Goal: Task Accomplishment & Management: Use online tool/utility

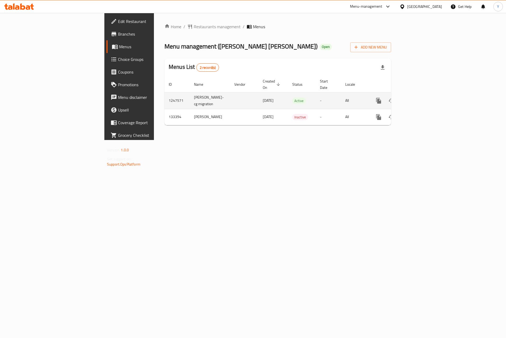
click at [423, 94] on div "enhanced table" at bounding box center [397, 100] width 51 height 13
click at [419, 97] on icon "enhanced table" at bounding box center [416, 100] width 6 height 6
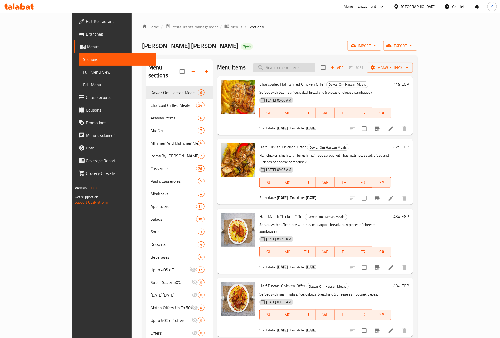
click at [315, 67] on input "search" at bounding box center [284, 67] width 62 height 9
paste input "[PERSON_NAME]"
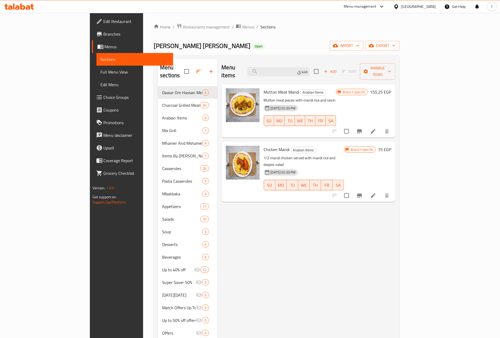
paste input "فته"
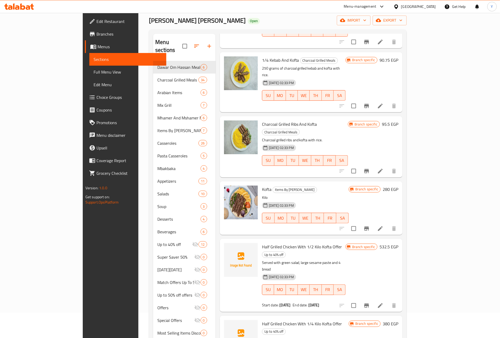
scroll to position [40, 0]
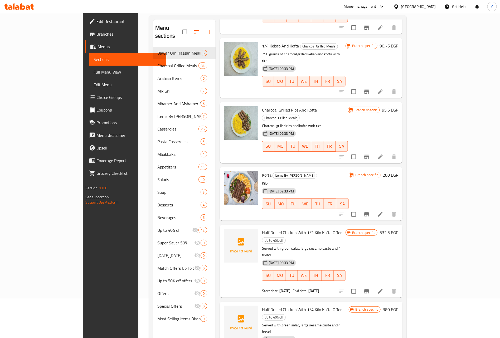
click at [262, 171] on span "Kofta" at bounding box center [266, 175] width 9 height 8
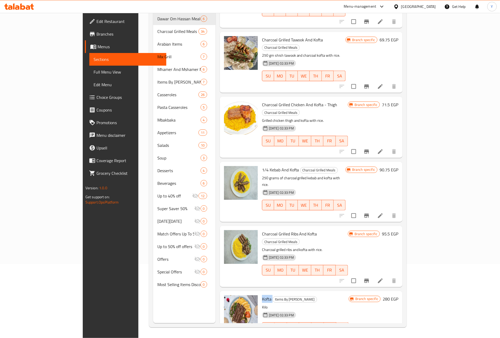
scroll to position [69, 0]
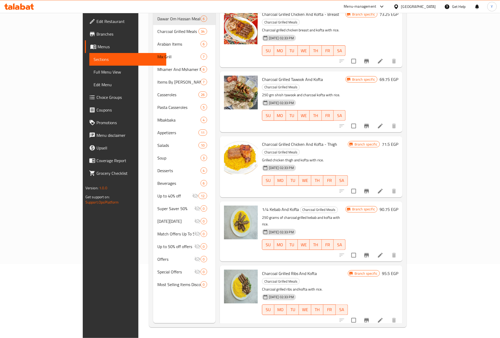
click at [262, 205] on span "1/4 Kebab And Kofta" at bounding box center [280, 209] width 37 height 8
click at [243, 136] on div "Charcoal Grilled Chicken And Kofta - Thigh Charcoal Grilled Meals Grilled chick…" at bounding box center [311, 166] width 182 height 61
click at [260, 138] on div "Charcoal Grilled Chicken And Kofta - Thigh Charcoal Grilled Meals Grilled chick…" at bounding box center [305, 166] width 90 height 57
click at [262, 140] on span "Charcoal Grilled Chicken And Kofta - Thigh" at bounding box center [299, 144] width 75 height 8
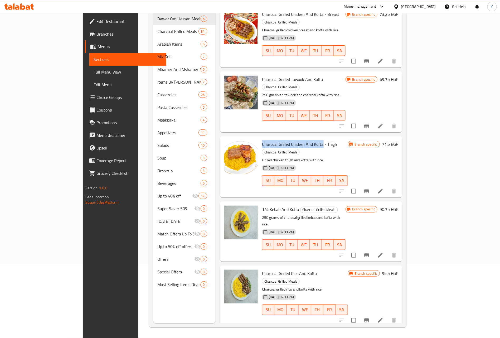
drag, startPoint x: 248, startPoint y: 115, endPoint x: 293, endPoint y: 116, distance: 45.8
click at [293, 140] on span "Charcoal Grilled Chicken And Kofta - Thigh" at bounding box center [299, 144] width 75 height 8
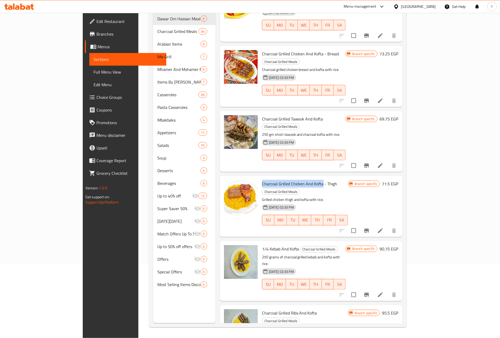
scroll to position [0, 0]
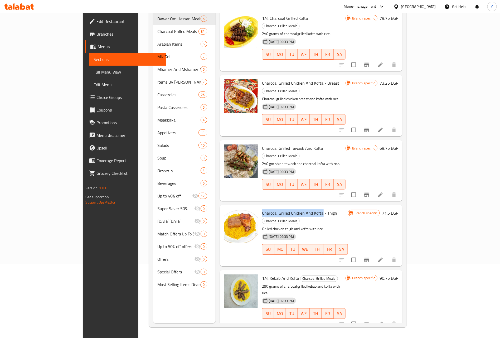
click at [236, 144] on img at bounding box center [241, 161] width 34 height 34
click at [262, 144] on span "Charcoal Grilled Tawook And Kofta" at bounding box center [292, 148] width 61 height 8
drag, startPoint x: 254, startPoint y: 128, endPoint x: 278, endPoint y: 128, distance: 24.5
click at [278, 144] on span "Charcoal Grilled Tawook And Kofta" at bounding box center [292, 148] width 61 height 8
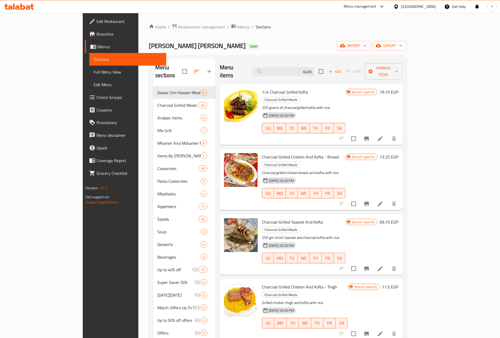
click at [262, 153] on span "Charcoal Grilled Chicken And Kofta - Breast" at bounding box center [300, 157] width 77 height 8
drag, startPoint x: 255, startPoint y: 140, endPoint x: 310, endPoint y: 138, distance: 55.4
click at [310, 153] on span "Charcoal Grilled Chicken And Kofta - Breast" at bounding box center [300, 157] width 77 height 8
click at [265, 88] on span "1/4 Charcoal Grilled Kofta" at bounding box center [285, 92] width 46 height 8
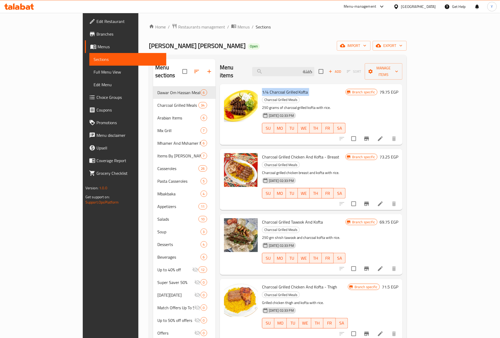
click at [265, 88] on span "1/4 Charcoal Grilled Kofta" at bounding box center [285, 92] width 46 height 8
click at [314, 68] on input "كفتة" at bounding box center [283, 71] width 62 height 9
click at [281, 88] on span "1/4 Charcoal Grilled Kofta" at bounding box center [285, 92] width 46 height 8
copy h6 "Kofta"
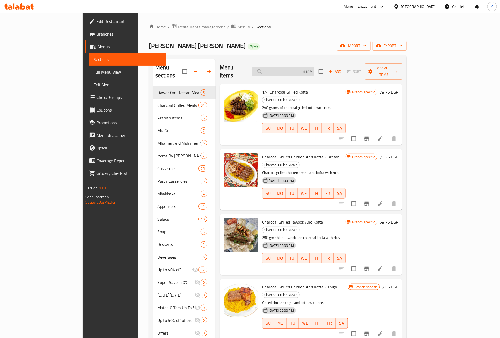
click at [314, 72] on input "كفتة" at bounding box center [283, 71] width 62 height 9
paste input "Kofta"
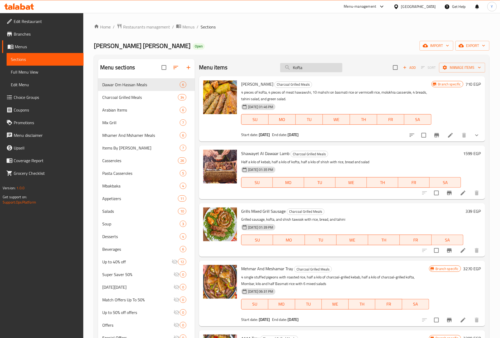
click at [314, 66] on input "Kofta" at bounding box center [311, 67] width 62 height 9
paste input "Sambousek"
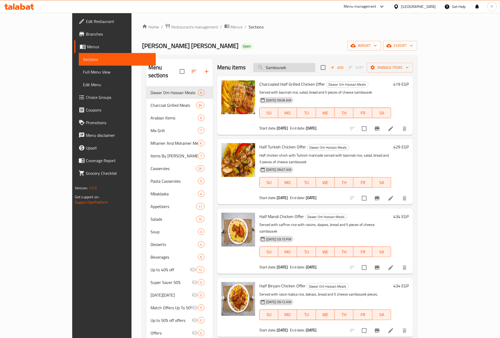
click at [304, 71] on input "Sambousek" at bounding box center [284, 67] width 62 height 9
click at [304, 63] on input "Sambousek" at bounding box center [284, 67] width 62 height 9
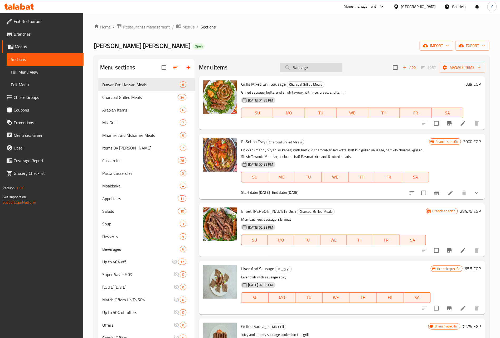
click at [308, 63] on input "Sausage" at bounding box center [311, 67] width 62 height 9
paste input "شيش"
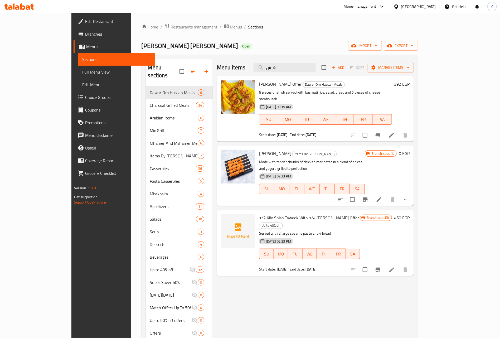
click at [327, 58] on div "Menu sections [PERSON_NAME] [PERSON_NAME] Meals 6 Charcoal Grilled Meals 34 Ara…" at bounding box center [279, 228] width 277 height 346
click at [315, 65] on input "شيش" at bounding box center [284, 67] width 62 height 9
paste input "ممبار"
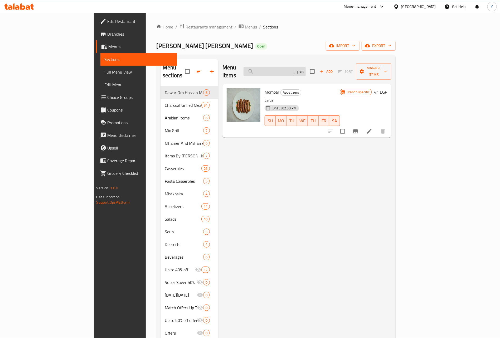
click at [305, 67] on input "ممبار" at bounding box center [274, 71] width 62 height 9
paste input "سمبوسه"
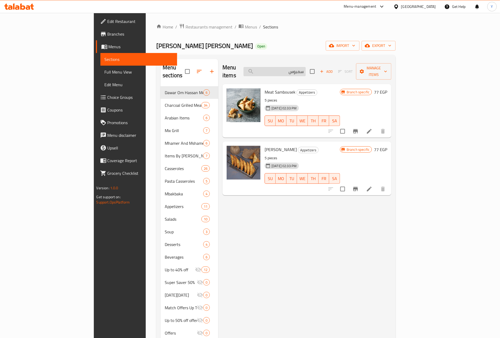
click at [305, 67] on input "سمبوس" at bounding box center [274, 71] width 62 height 9
paste input "وربة"
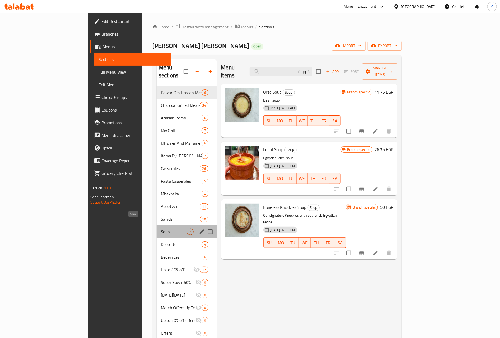
click at [161, 228] on span "Soup" at bounding box center [174, 231] width 26 height 6
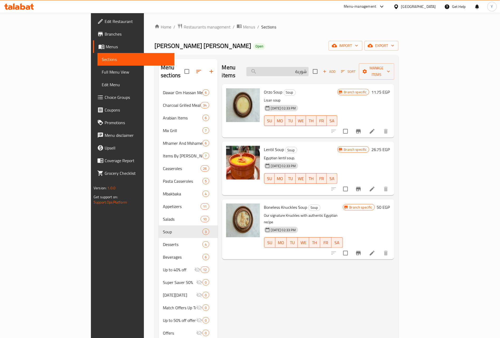
click at [308, 67] on input "شوربة" at bounding box center [277, 71] width 62 height 9
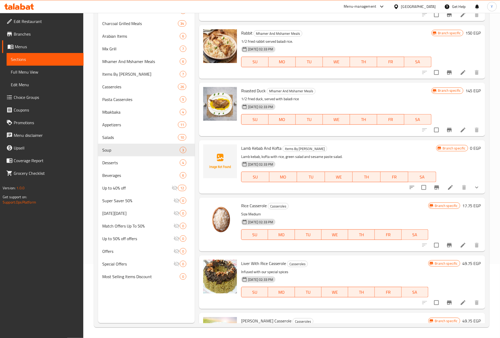
scroll to position [2805, 0]
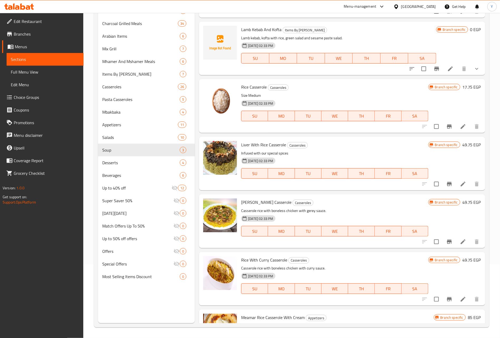
click at [247, 89] on span "Rice Casserole" at bounding box center [254, 87] width 26 height 8
click at [247, 85] on span "Rice Casserole" at bounding box center [254, 87] width 26 height 8
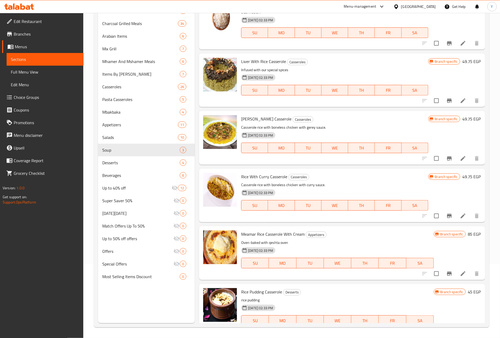
scroll to position [2923, 0]
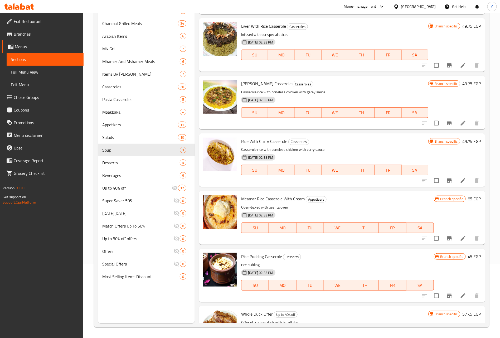
click at [274, 142] on span "Rice With Curry Casserole" at bounding box center [264, 141] width 46 height 8
click at [0, 237] on div "Edit Restaurant Branches Menus Sections Full Menu View Edit Menu Choice Groups …" at bounding box center [41, 182] width 83 height 338
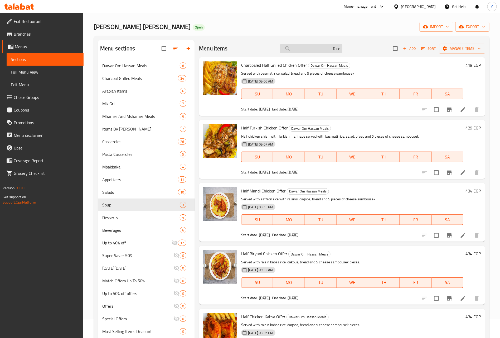
scroll to position [0, 0]
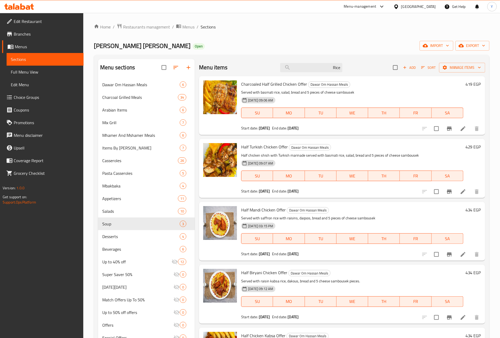
click at [307, 62] on div "Menu items Rice Add Sort Manage items" at bounding box center [342, 67] width 286 height 17
click at [306, 65] on input "Rice" at bounding box center [311, 67] width 62 height 9
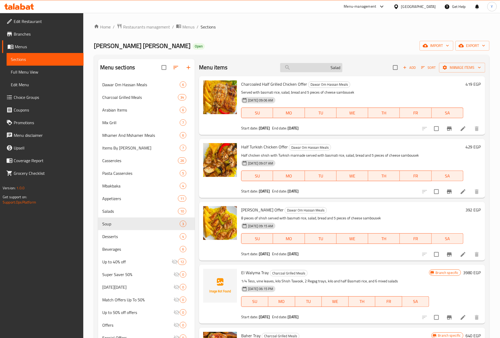
drag, startPoint x: 324, startPoint y: 58, endPoint x: 319, endPoint y: 63, distance: 7.3
click at [324, 58] on div "Menu sections [PERSON_NAME] [PERSON_NAME] Meals 6 Charcoal Grilled Meals 34 Ara…" at bounding box center [291, 228] width 395 height 346
click at [319, 63] on input "Salad" at bounding box center [311, 67] width 62 height 9
paste input "مشوي"
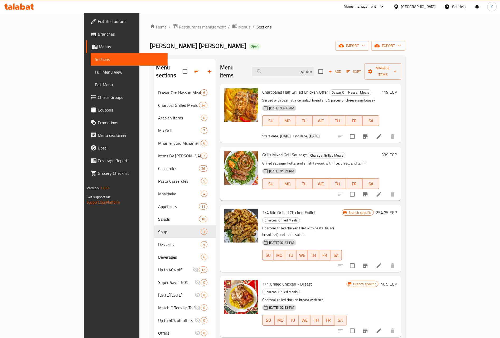
click at [310, 62] on div "Menu items مشوي Add Sort Manage items" at bounding box center [310, 71] width 181 height 25
click at [312, 71] on input "مشوي" at bounding box center [283, 71] width 62 height 9
paste input "طرب"
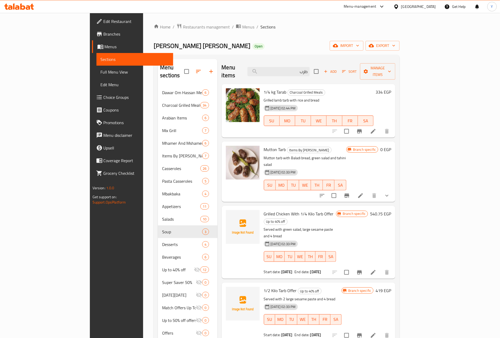
click at [264, 88] on span "1/4 kg Tarab" at bounding box center [275, 92] width 23 height 8
drag, startPoint x: 258, startPoint y: 84, endPoint x: 243, endPoint y: 86, distance: 15.4
click at [264, 88] on span "1/4 kg Tarab" at bounding box center [275, 92] width 23 height 8
click at [264, 145] on span "Mutton Tarb" at bounding box center [275, 149] width 22 height 8
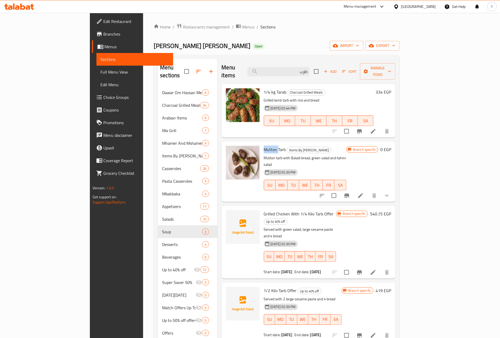
click at [264, 145] on span "Mutton Tarb" at bounding box center [275, 149] width 22 height 8
drag, startPoint x: 251, startPoint y: 139, endPoint x: 255, endPoint y: 139, distance: 4.0
click at [264, 145] on span "Mutton Tarb" at bounding box center [275, 149] width 22 height 8
click at [340, 329] on div "Menu items طرب Add Sort Manage items 1/4 kg Tarab Charcoal Grilled Meals Grille…" at bounding box center [306, 228] width 178 height 338
click at [318, 84] on div "1/4 kg Tarab Charcoal Grilled Meals Grilled lamb tarb with rice and bread [DATE…" at bounding box center [308, 110] width 174 height 53
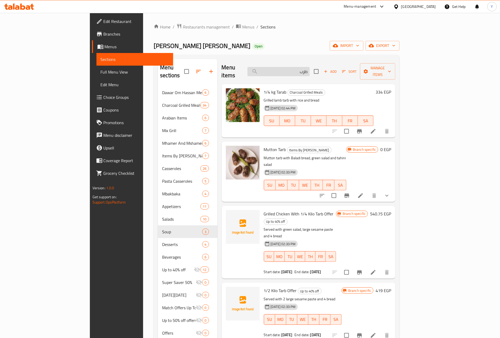
click at [309, 71] on input "طرب" at bounding box center [278, 71] width 62 height 9
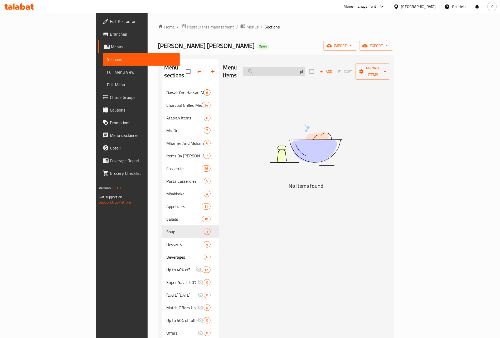
type input "p"
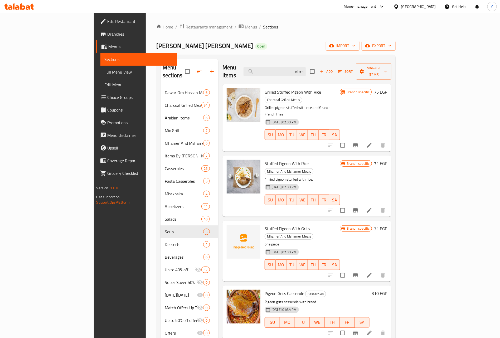
click at [264, 88] on span "Grilled Stuffed Pigeon With Rice" at bounding box center [292, 92] width 56 height 8
click at [280, 104] on p "Grilled pigeon stuffed with rice and Granch French fries" at bounding box center [301, 110] width 75 height 13
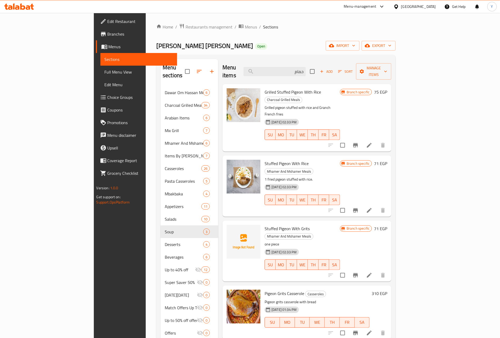
click at [273, 88] on span "Grilled Stuffed Pigeon With Rice" at bounding box center [292, 92] width 56 height 8
copy span "Pigeon"
click at [305, 67] on input "حمام" at bounding box center [274, 71] width 62 height 9
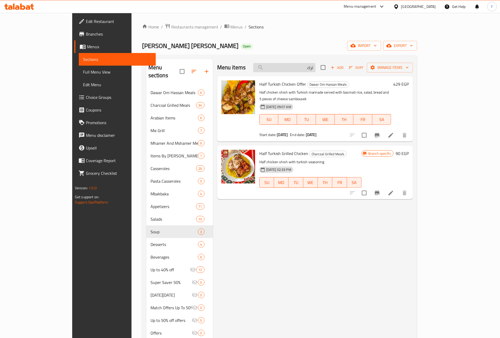
type input "تركي"
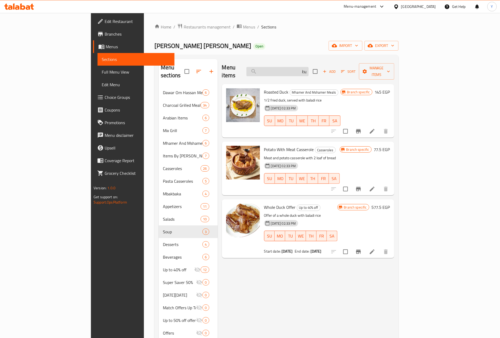
paste input "stuffed pigeon"
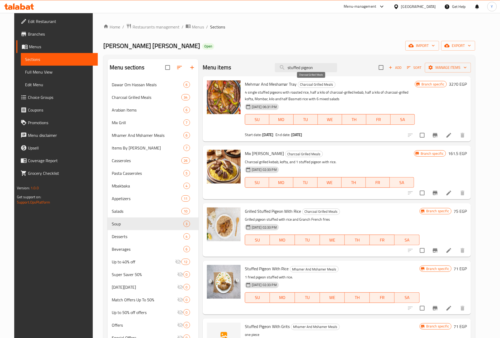
type input "stuffed pigeon"
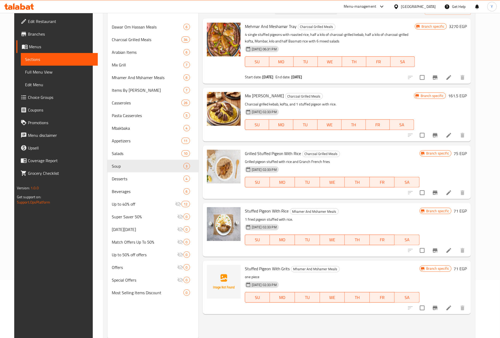
scroll to position [74, 0]
